Goal: Transaction & Acquisition: Purchase product/service

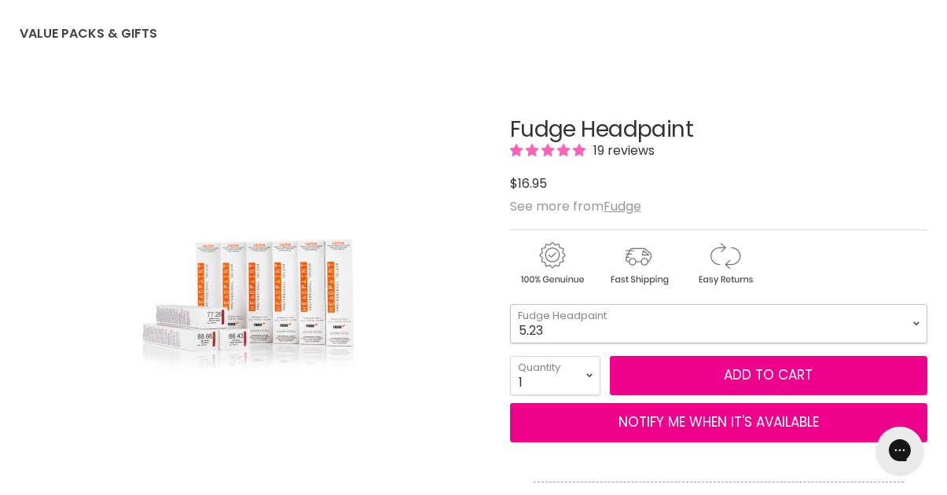
click at [912, 330] on select "4.34 4.6 4.62 5.0 5.00 5.22 5.23 5.3 5.4 5.5 5.73 6.00 6.3 6.34 6.35" at bounding box center [718, 323] width 417 height 39
select select "7.1"
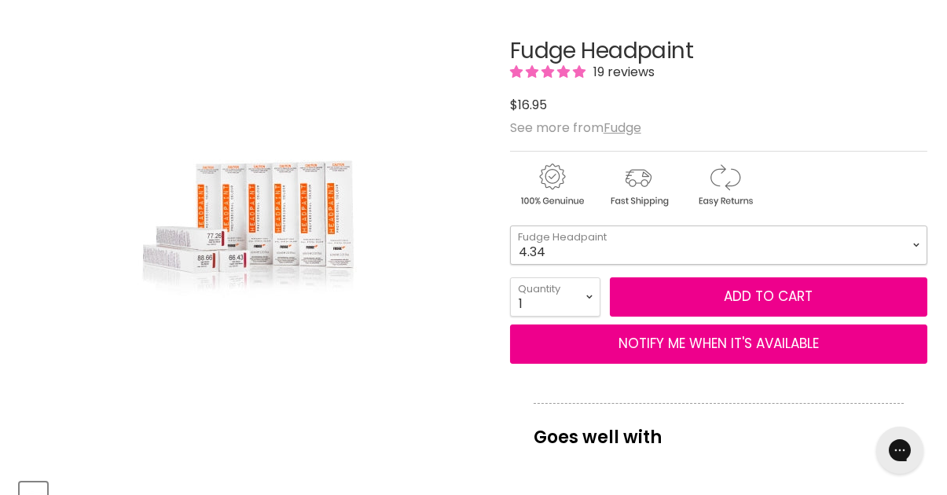
click at [918, 248] on select "4.34 4.6 4.62 5.0 5.00 5.22 5.23 5.3 5.4 5.5 5.73 6.00 6.3 6.34 6.35" at bounding box center [718, 245] width 417 height 39
click at [510, 226] on select "4.34 4.6 4.62 5.0 5.00 5.22 5.23 5.3 5.4 5.5 5.73 6.00 6.3 6.34 6.35" at bounding box center [718, 245] width 417 height 39
select select "7.1"
